Goal: Information Seeking & Learning: Learn about a topic

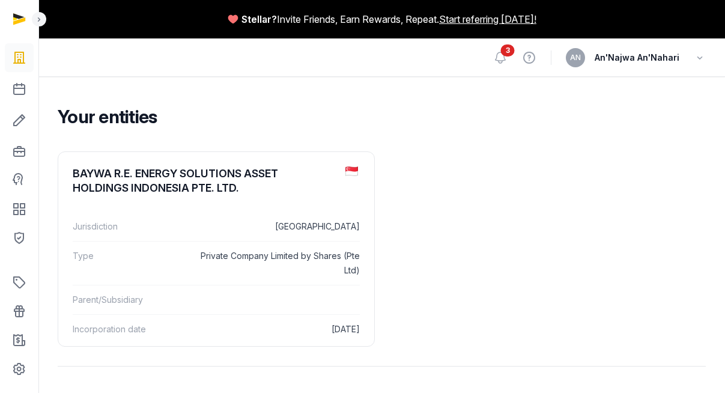
drag, startPoint x: 223, startPoint y: 20, endPoint x: 390, endPoint y: 28, distance: 167.1
click at [390, 28] on div "Stellar? Invite Friends, Earn Rewards, Repeat. Start referring [DATE]!" at bounding box center [381, 19] width 686 height 38
click at [508, 53] on span "3" at bounding box center [508, 50] width 14 height 12
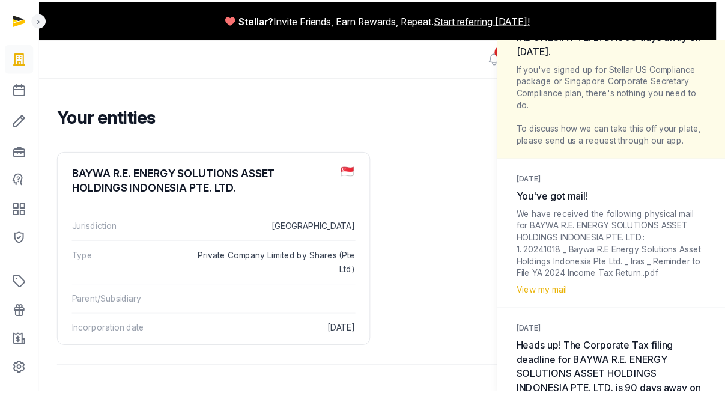
scroll to position [880, 0]
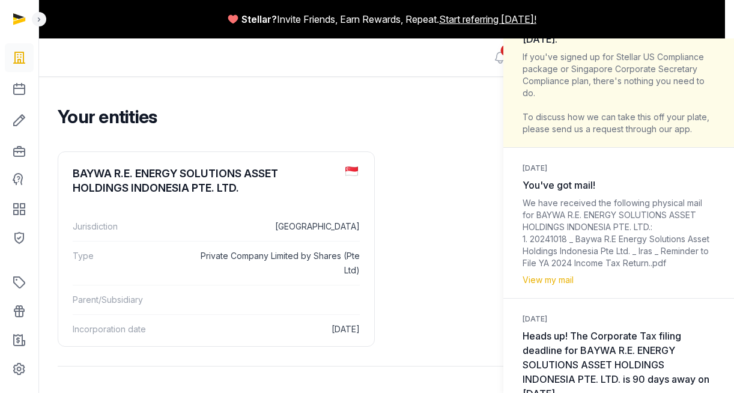
click at [490, 54] on div "Notifications (3) [PERSON_NAME] all as read [DATE] URGENT: 30 days to BAYWA R.E…" at bounding box center [367, 196] width 734 height 393
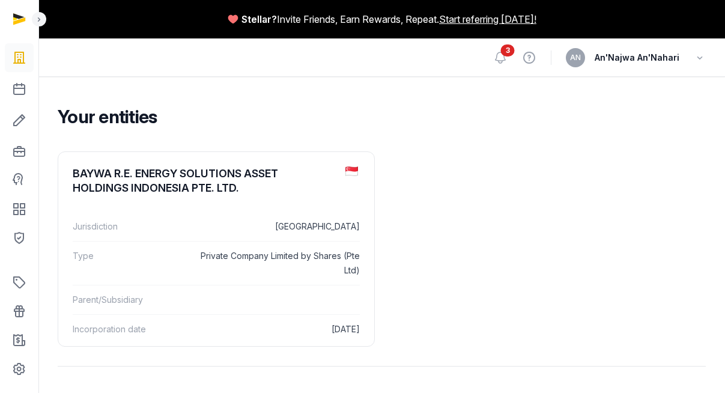
click at [506, 55] on span "3" at bounding box center [508, 50] width 14 height 12
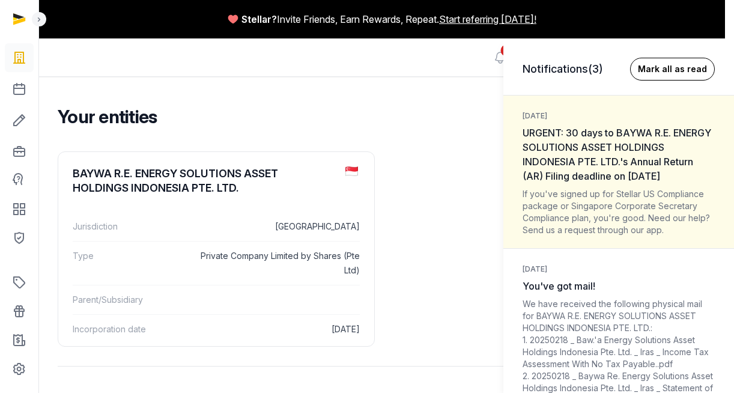
click at [675, 69] on button "Mark all as read" at bounding box center [672, 69] width 85 height 23
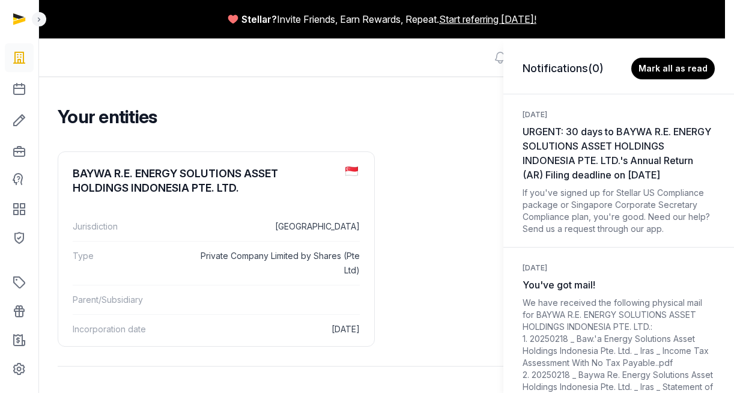
click at [337, 74] on div "Notifications (0) Mark all as read [DATE] URGENT: 30 days to BAYWA R.E. ENERGY …" at bounding box center [367, 196] width 734 height 393
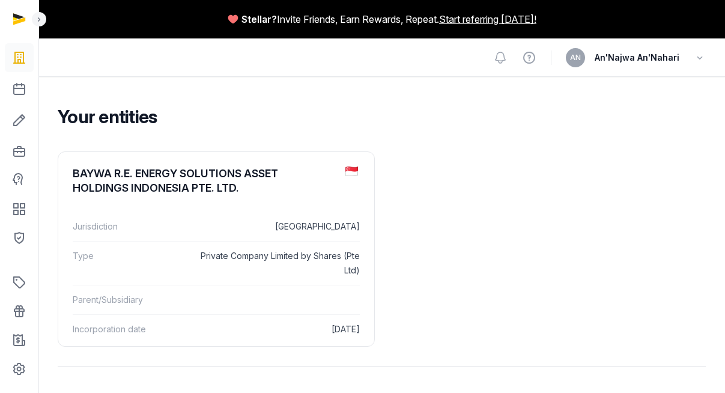
click at [633, 61] on span "An'Najwa An'Nahari" at bounding box center [636, 57] width 85 height 14
click at [686, 61] on div "AN An'Najwa An'Nahari" at bounding box center [636, 57] width 140 height 19
click at [698, 58] on icon "button" at bounding box center [699, 57] width 12 height 17
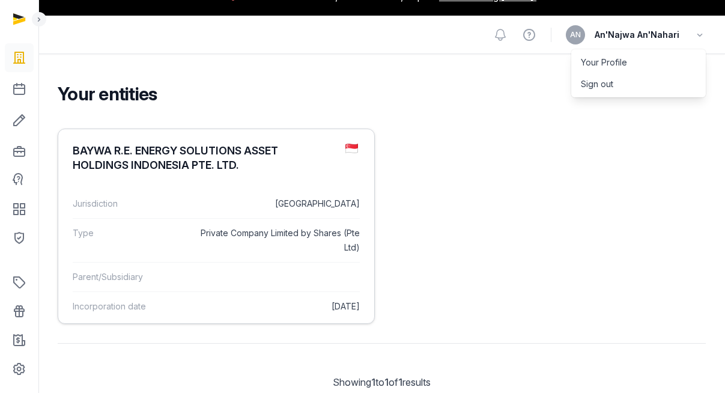
scroll to position [62, 0]
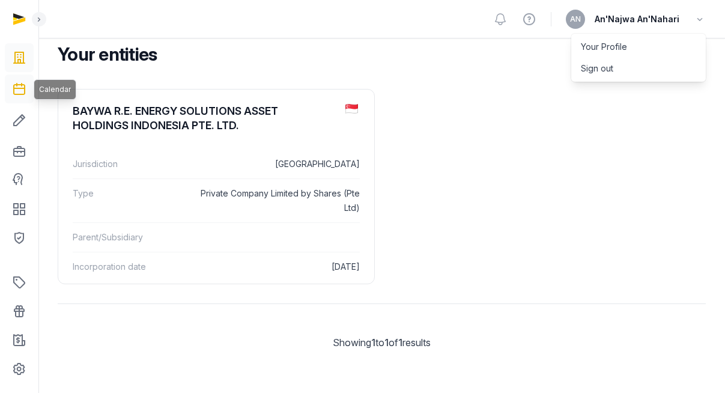
click at [16, 92] on icon at bounding box center [19, 88] width 14 height 19
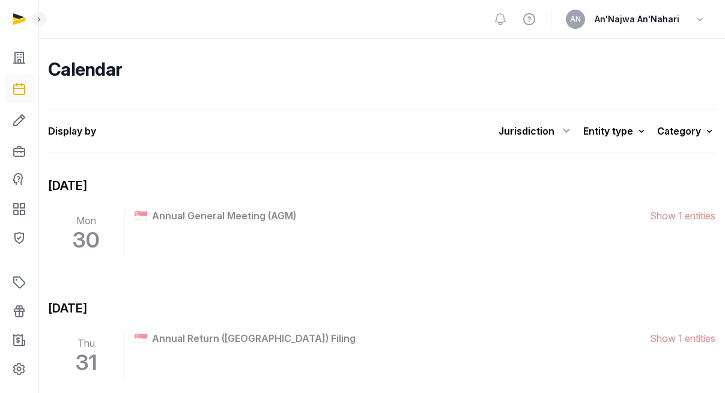
scroll to position [221, 0]
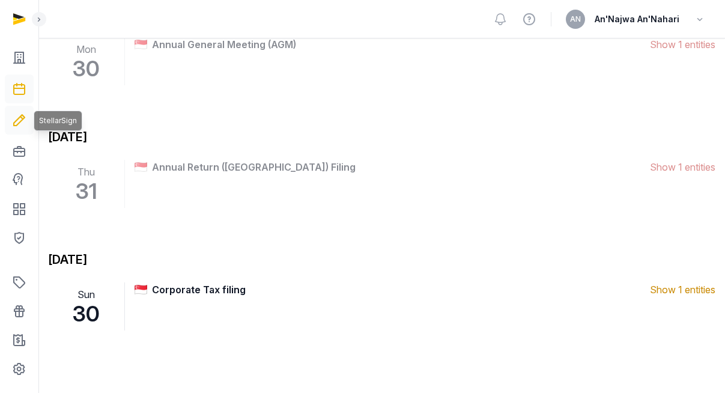
click at [13, 120] on icon at bounding box center [19, 119] width 14 height 19
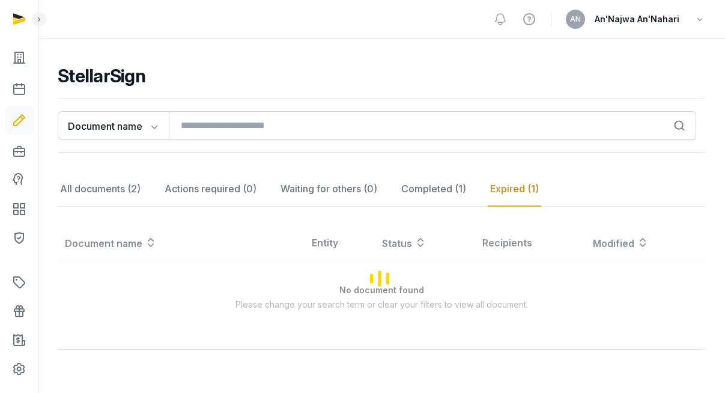
scroll to position [101, 0]
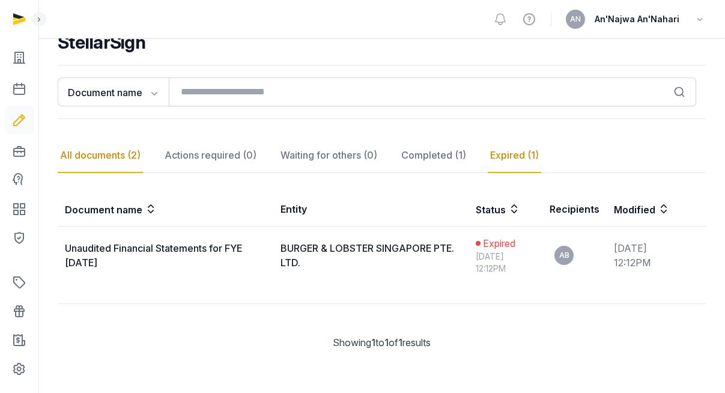
click at [94, 152] on div "All documents (2)" at bounding box center [100, 155] width 85 height 35
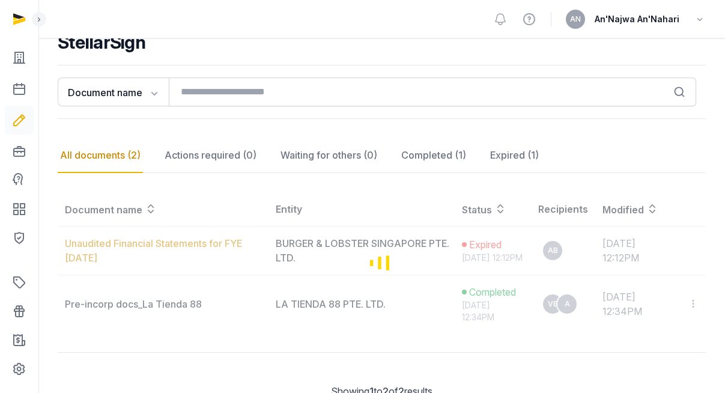
scroll to position [160, 0]
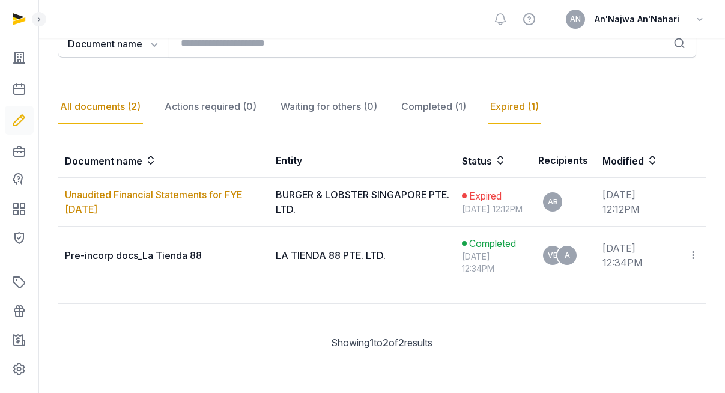
click at [498, 97] on div "Expired (1)" at bounding box center [514, 106] width 53 height 35
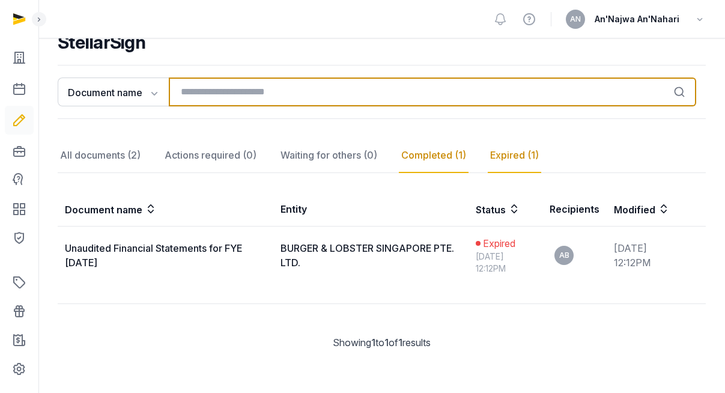
scroll to position [101, 0]
click at [441, 94] on input "search" at bounding box center [432, 91] width 527 height 29
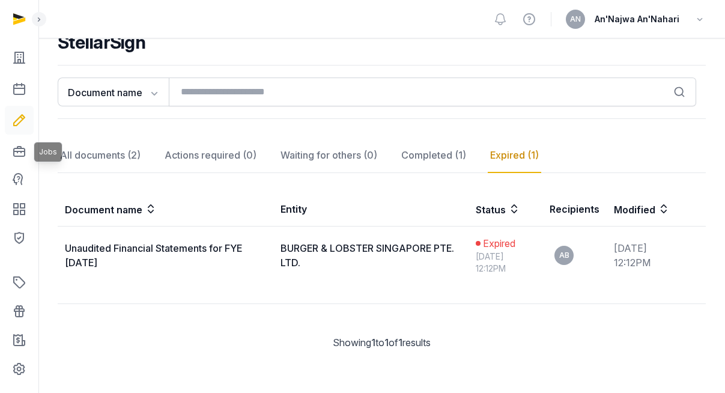
click at [17, 145] on icon at bounding box center [19, 151] width 14 height 19
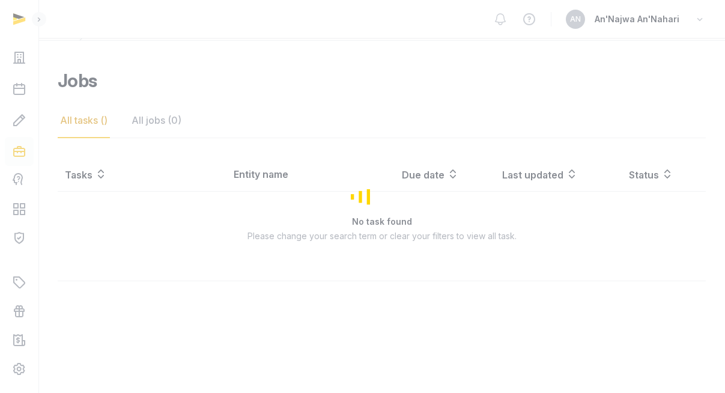
scroll to position [63, 0]
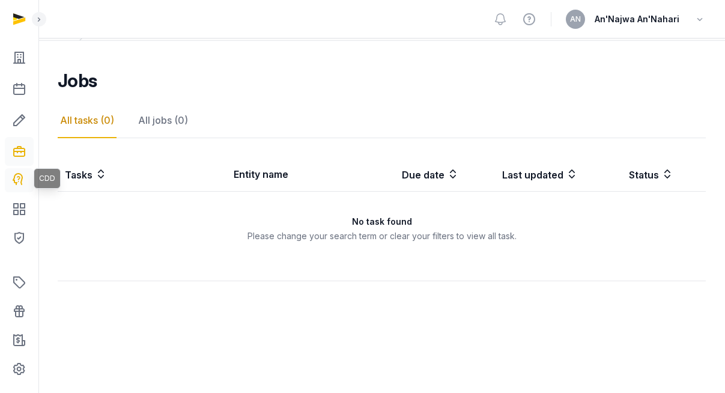
click at [16, 178] on icon at bounding box center [19, 180] width 14 height 14
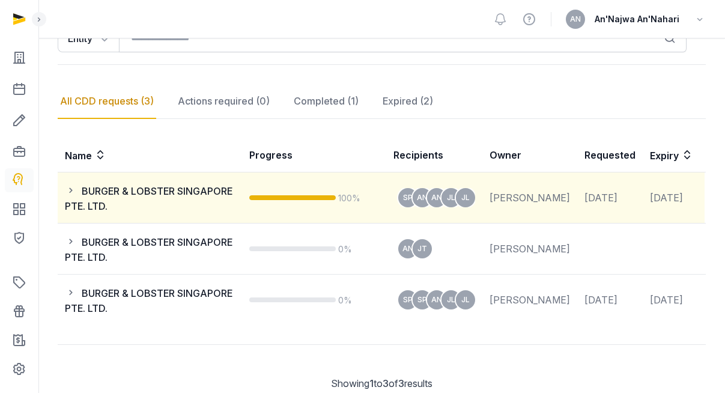
scroll to position [196, 0]
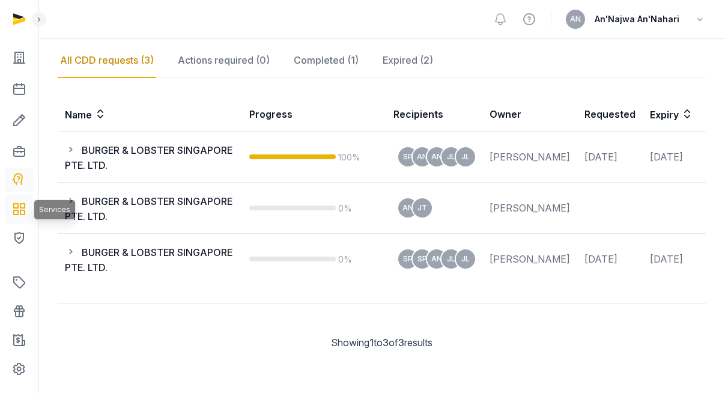
click at [22, 215] on icon at bounding box center [19, 208] width 14 height 19
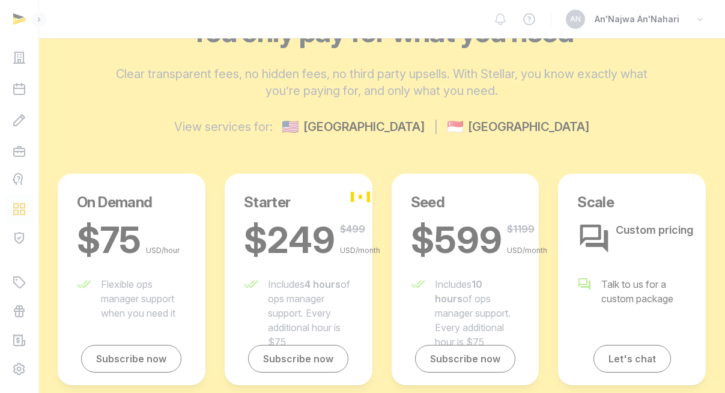
click at [35, 170] on div "Loading" at bounding box center [362, 196] width 725 height 393
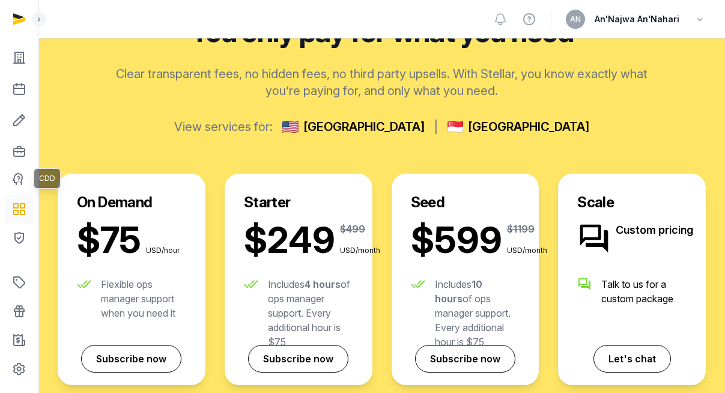
click at [23, 175] on icon at bounding box center [19, 180] width 14 height 14
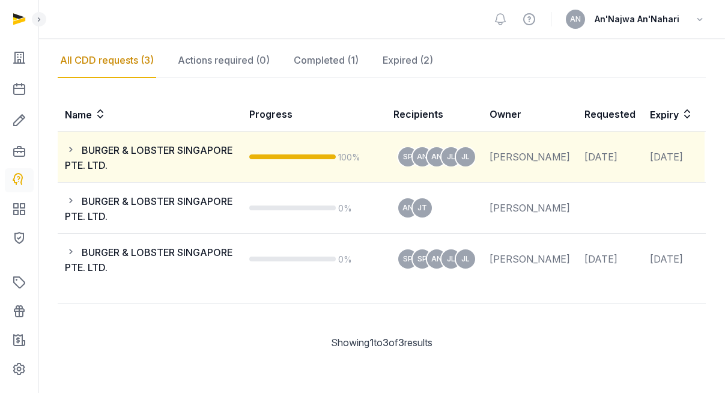
drag, startPoint x: 84, startPoint y: 147, endPoint x: 171, endPoint y: 170, distance: 90.0
click at [171, 170] on div "BURGER & LOBSTER SINGAPORE PTE. LTD." at bounding box center [153, 156] width 177 height 31
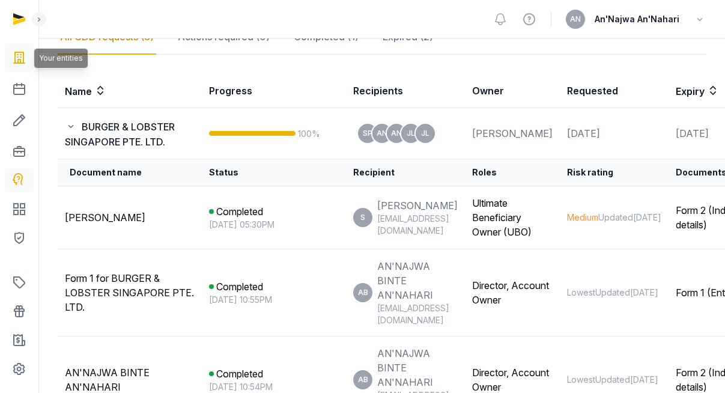
click at [25, 53] on icon at bounding box center [19, 57] width 14 height 19
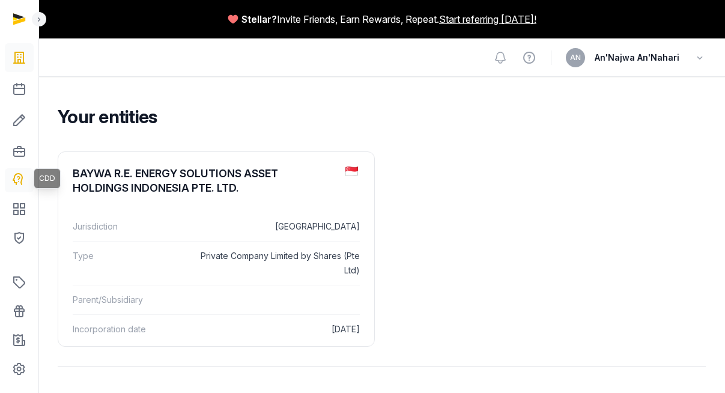
click at [16, 183] on icon at bounding box center [18, 179] width 10 height 12
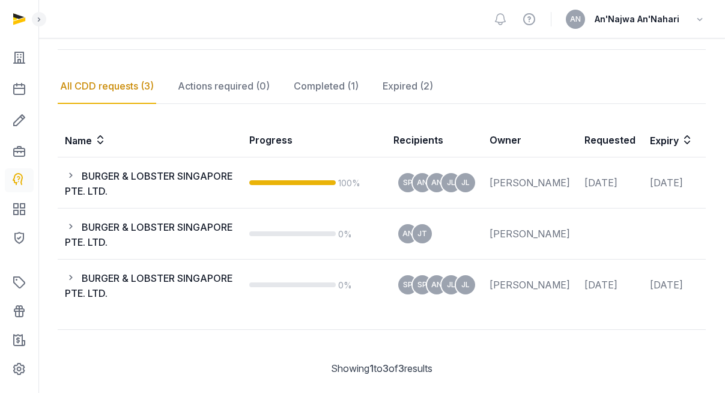
scroll to position [196, 0]
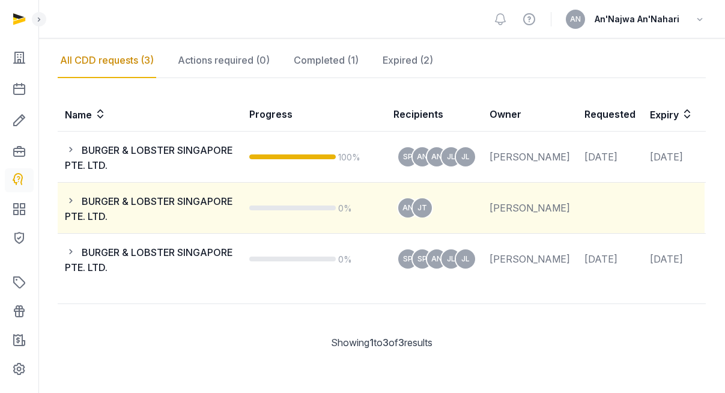
drag, startPoint x: 474, startPoint y: 201, endPoint x: 546, endPoint y: 216, distance: 73.0
click at [546, 216] on td "[PERSON_NAME]" at bounding box center [529, 208] width 95 height 51
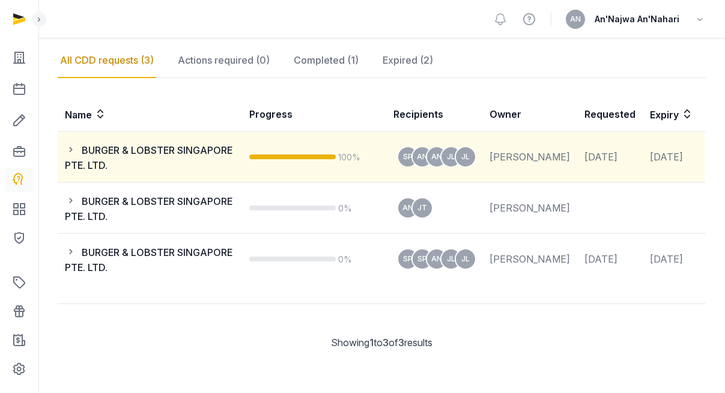
click at [68, 152] on icon at bounding box center [73, 149] width 17 height 14
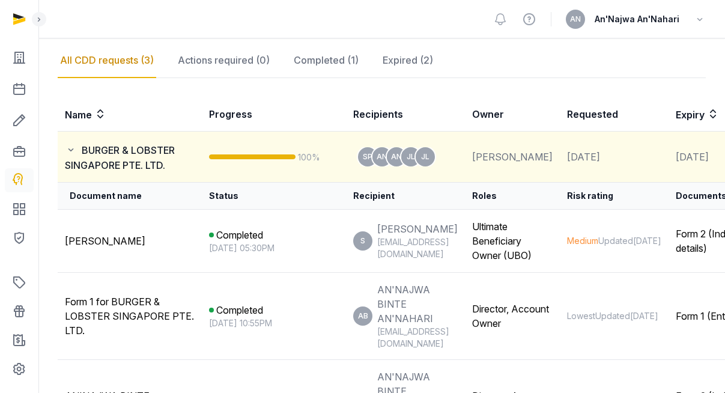
click at [68, 152] on icon at bounding box center [73, 149] width 17 height 14
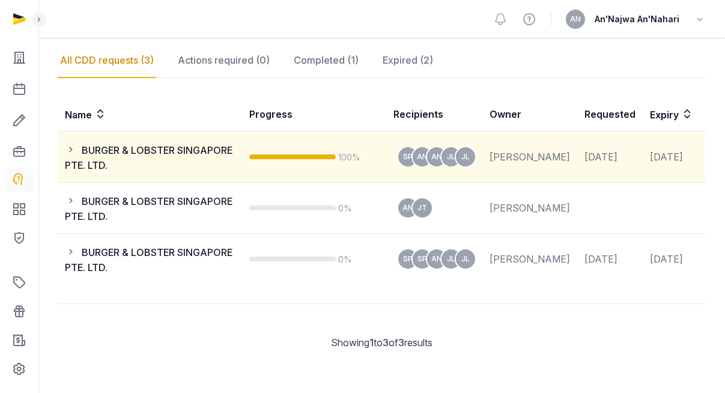
click at [68, 152] on icon at bounding box center [73, 149] width 17 height 14
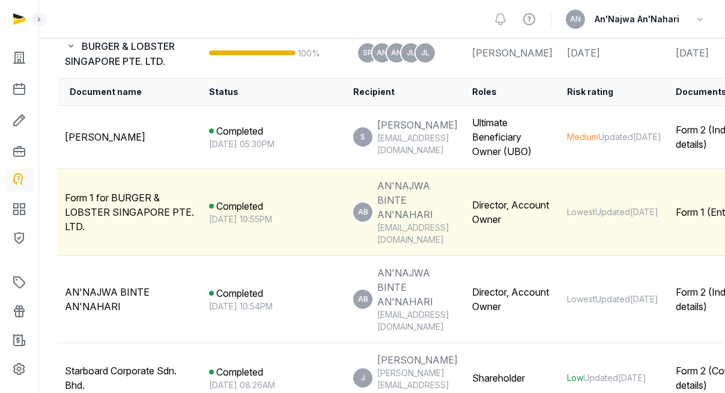
scroll to position [303, 0]
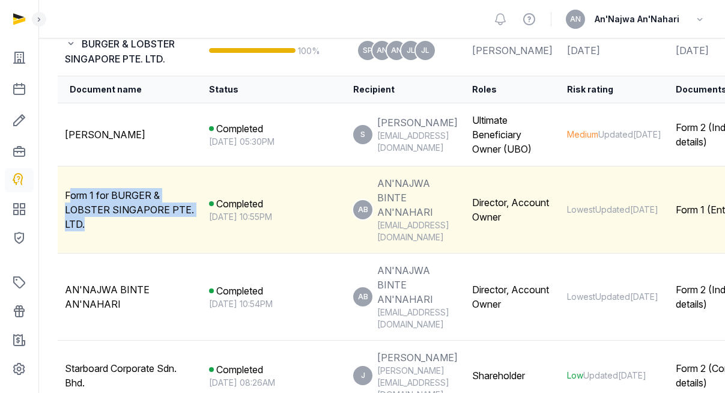
drag, startPoint x: 70, startPoint y: 189, endPoint x: 152, endPoint y: 214, distance: 86.2
click at [163, 213] on div "Form 1 for BURGER & LOBSTER SINGAPORE PTE. LTD." at bounding box center [130, 209] width 130 height 43
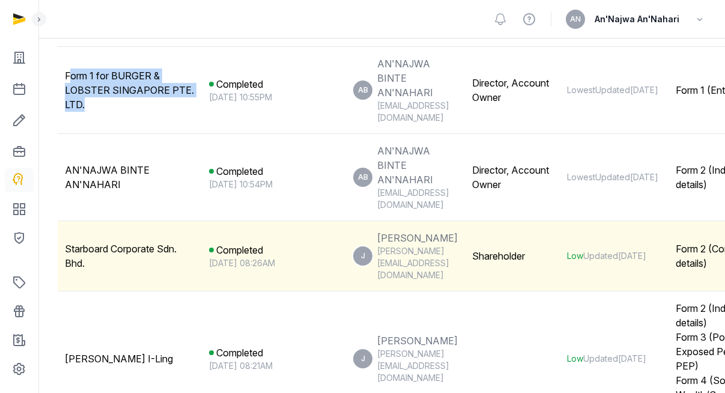
scroll to position [423, 0]
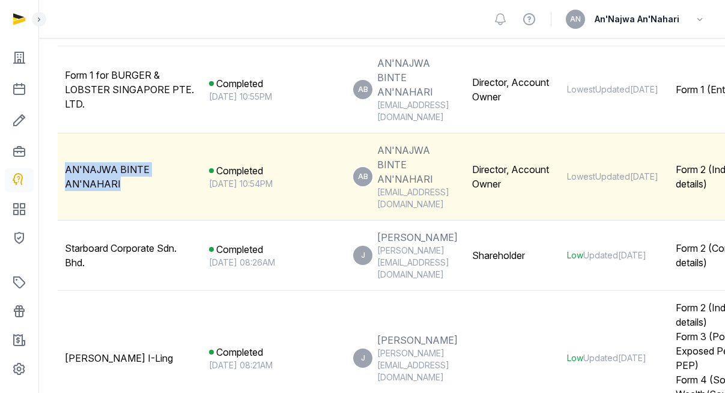
drag, startPoint x: 65, startPoint y: 146, endPoint x: 121, endPoint y: 166, distance: 60.0
click at [121, 166] on div "AN'NAJWA BINTE AN'NAHARI" at bounding box center [130, 176] width 130 height 29
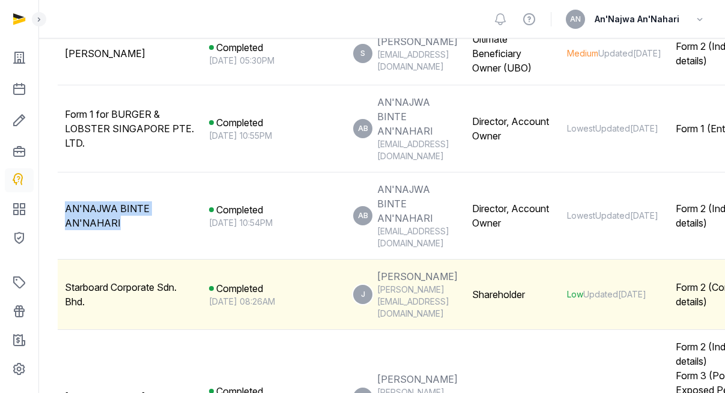
scroll to position [141, 0]
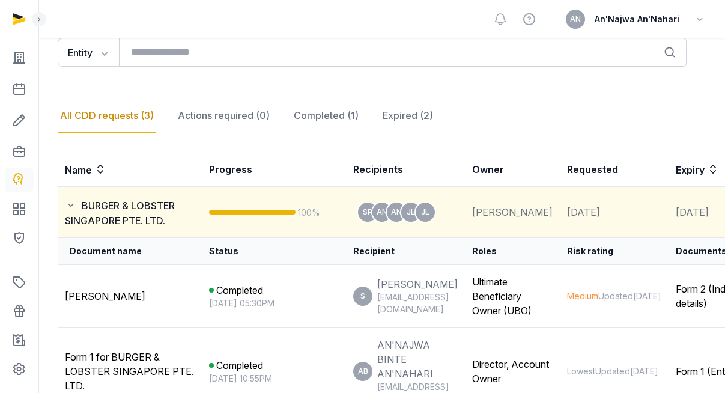
click at [71, 201] on icon at bounding box center [73, 205] width 17 height 14
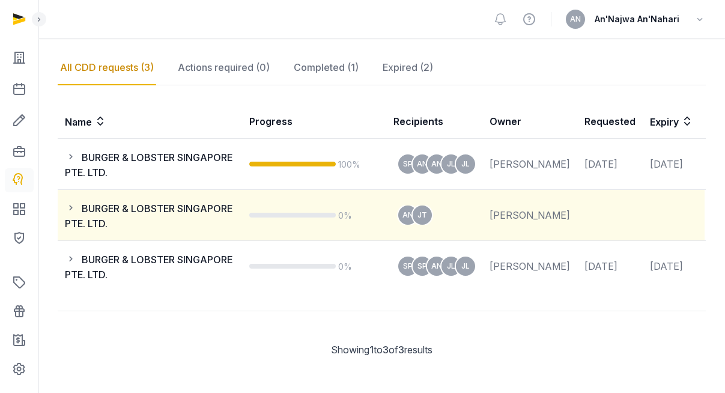
scroll to position [196, 0]
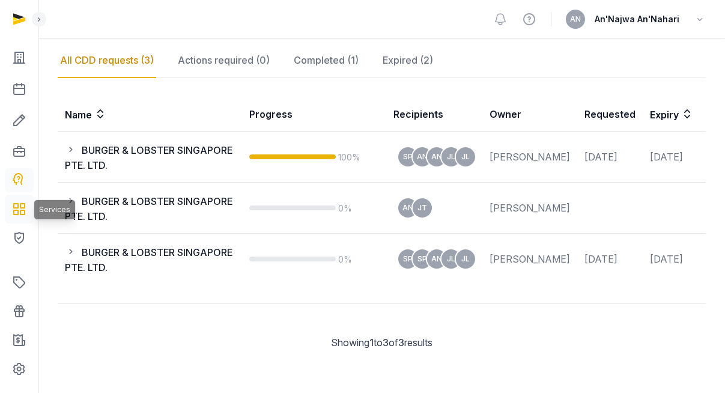
click at [16, 208] on icon at bounding box center [19, 208] width 14 height 19
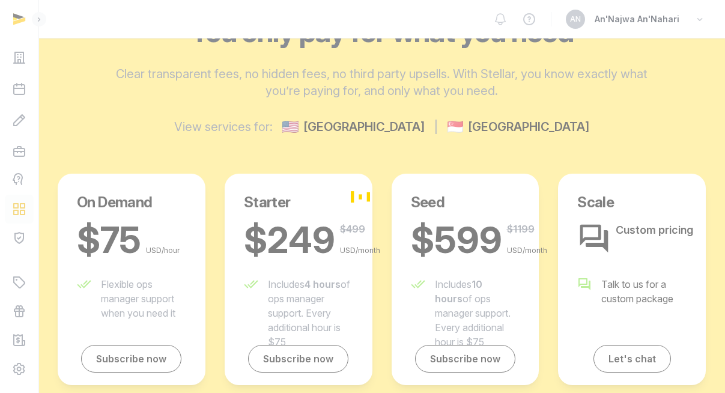
drag, startPoint x: 26, startPoint y: 174, endPoint x: 18, endPoint y: 177, distance: 8.9
click at [26, 174] on div "Loading" at bounding box center [362, 196] width 725 height 393
click at [19, 178] on div "Loading" at bounding box center [362, 196] width 725 height 393
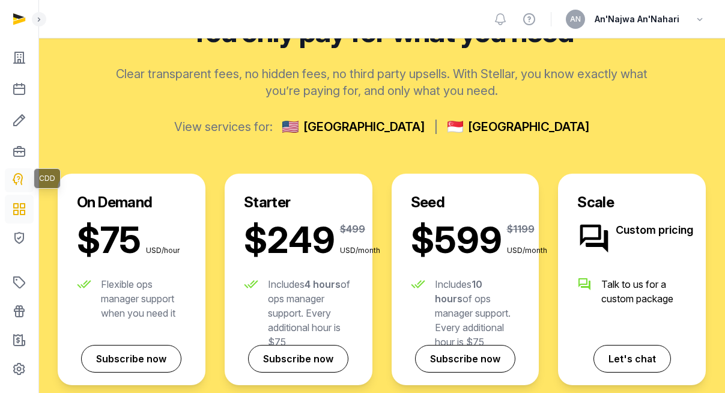
click at [23, 183] on icon at bounding box center [19, 180] width 14 height 14
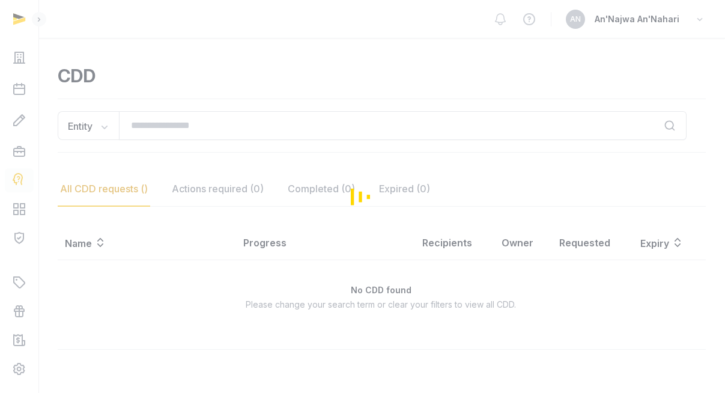
scroll to position [68, 0]
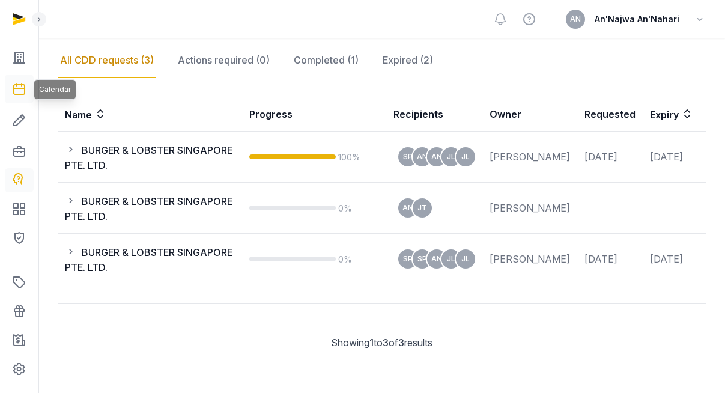
click at [23, 80] on icon at bounding box center [19, 88] width 14 height 19
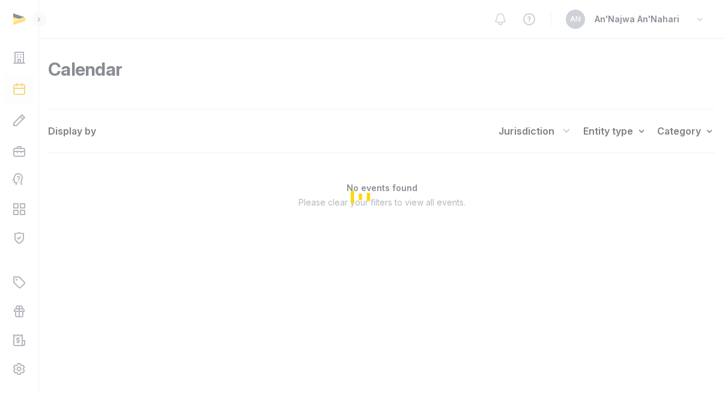
click at [22, 55] on div "Loading" at bounding box center [362, 196] width 725 height 393
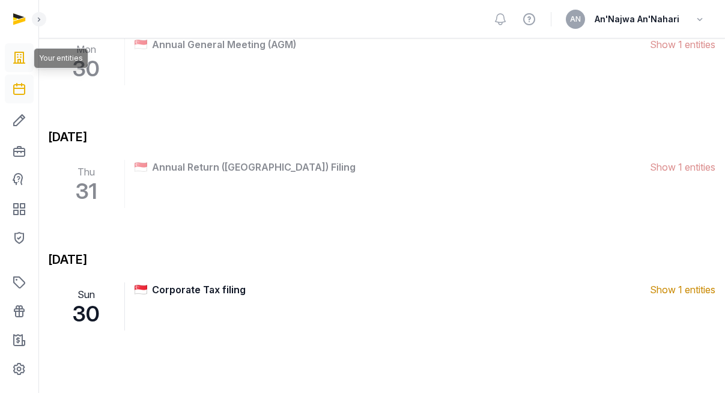
click at [22, 56] on icon at bounding box center [19, 57] width 14 height 19
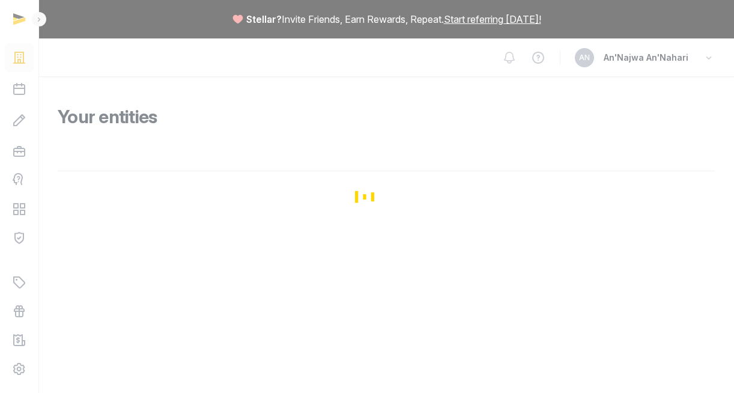
click at [189, 183] on div "Loading" at bounding box center [367, 196] width 734 height 393
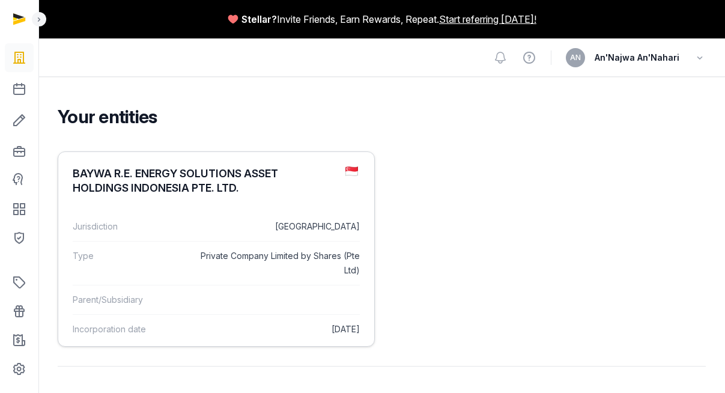
click at [178, 243] on div "Type Private Company Limited by Shares (Pte Ltd)" at bounding box center [216, 263] width 287 height 44
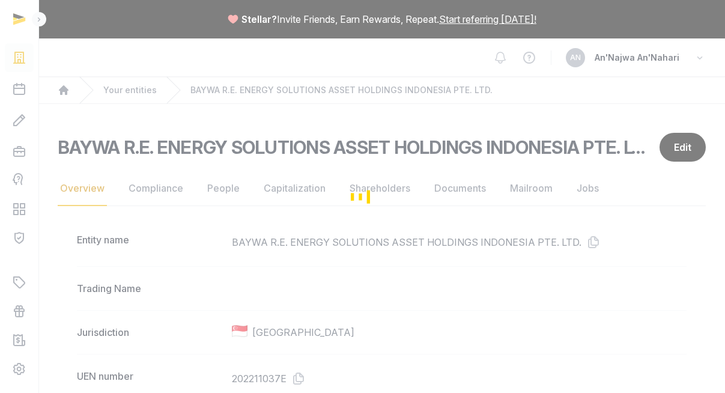
click at [29, 59] on div "Loading" at bounding box center [362, 196] width 725 height 393
click at [26, 56] on div "Loading" at bounding box center [362, 196] width 725 height 393
click at [458, 201] on div "Loading" at bounding box center [362, 196] width 725 height 393
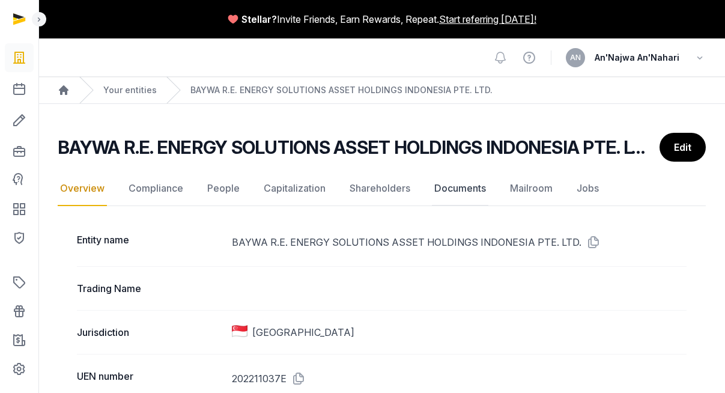
click at [456, 192] on link "Documents" at bounding box center [460, 188] width 56 height 35
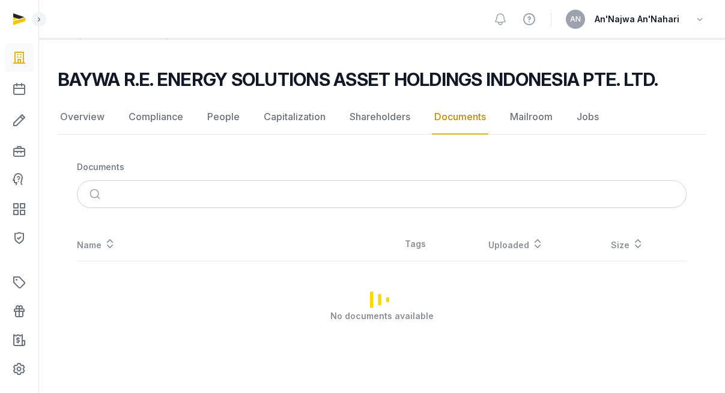
scroll to position [66, 0]
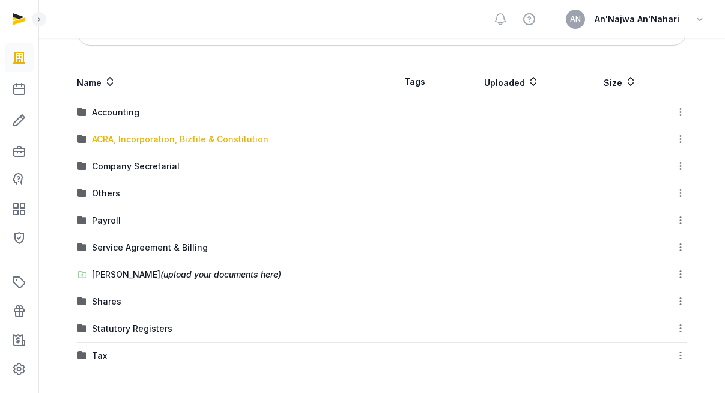
click at [146, 136] on div "ACRA, Incorporation, Bizfile & Constitution" at bounding box center [180, 139] width 177 height 12
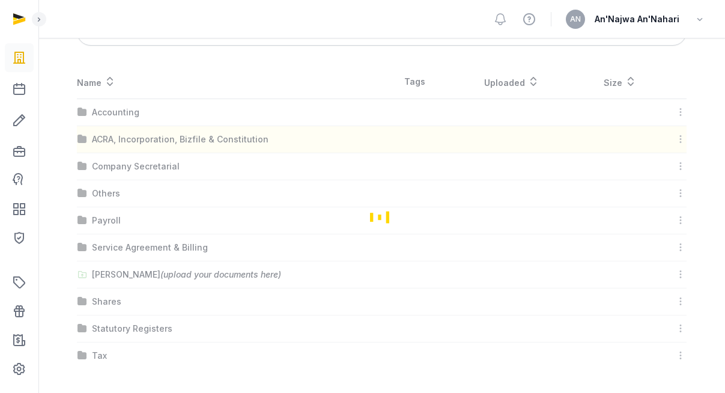
scroll to position [5, 0]
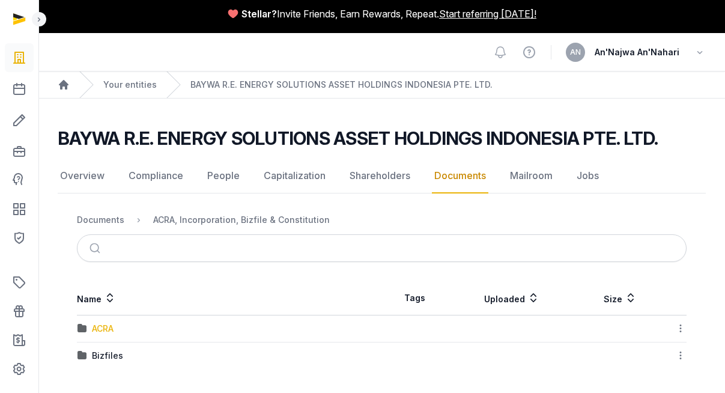
click at [98, 328] on div "ACRA" at bounding box center [103, 328] width 22 height 12
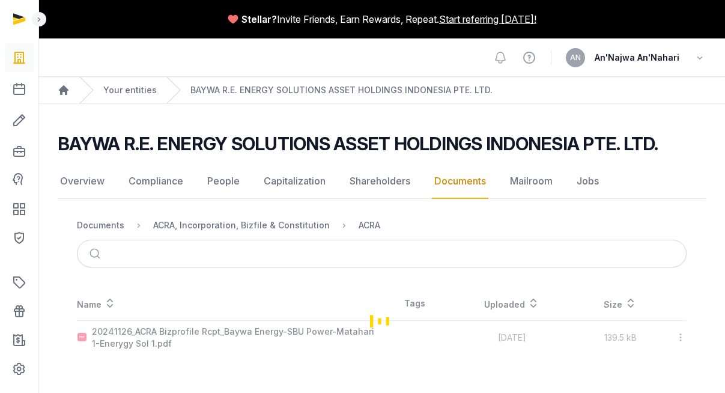
scroll to position [0, 0]
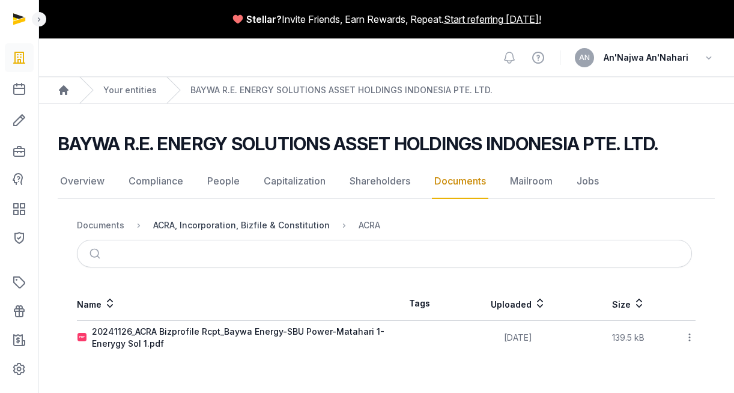
click at [307, 220] on div "ACRA, Incorporation, Bizfile & Constitution" at bounding box center [241, 225] width 177 height 12
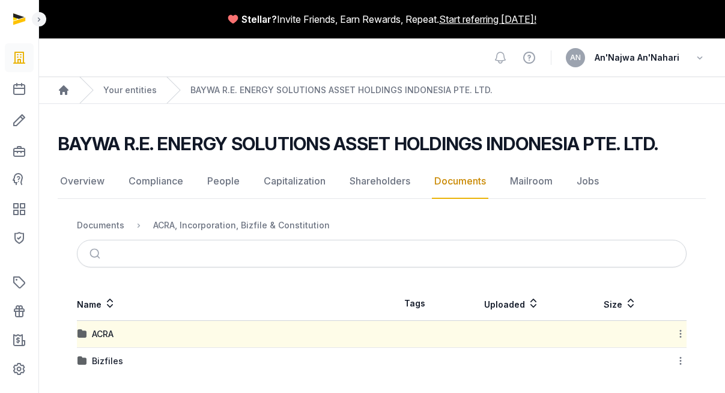
click at [101, 356] on div "Bizfiles" at bounding box center [107, 361] width 31 height 12
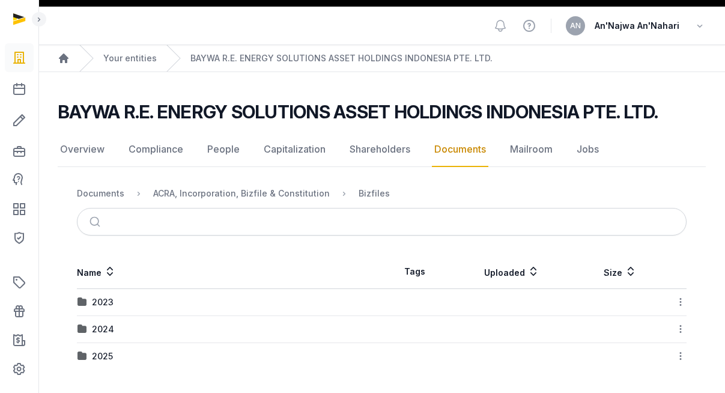
scroll to position [32, 0]
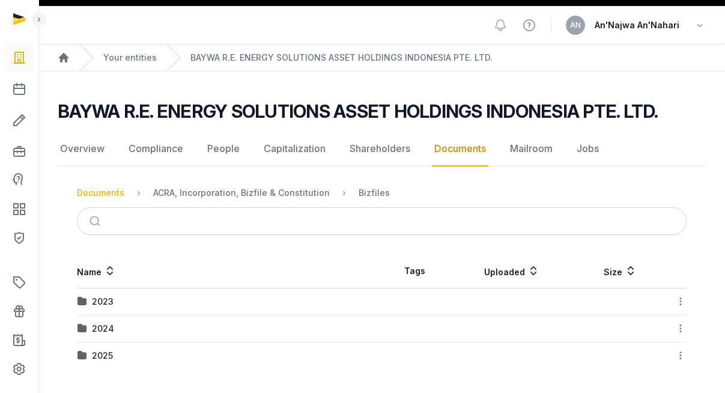
click at [110, 194] on div "Documents" at bounding box center [100, 193] width 47 height 12
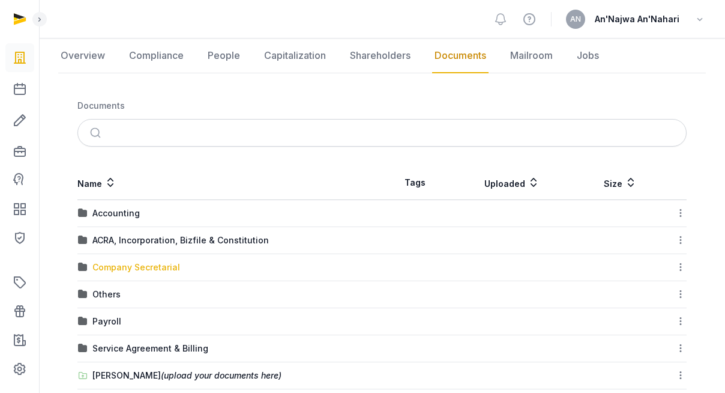
scroll to position [226, 0]
